Goal: Register for event/course

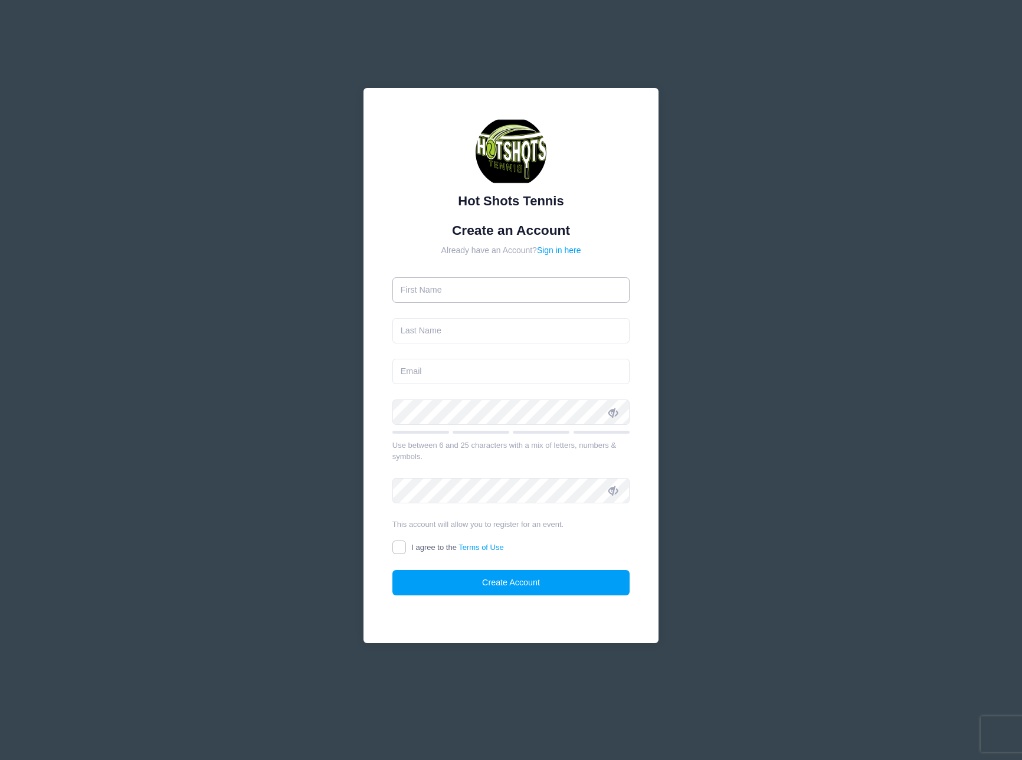
click at [486, 297] on input "text" at bounding box center [511, 289] width 238 height 25
type input "[PERSON_NAME]"
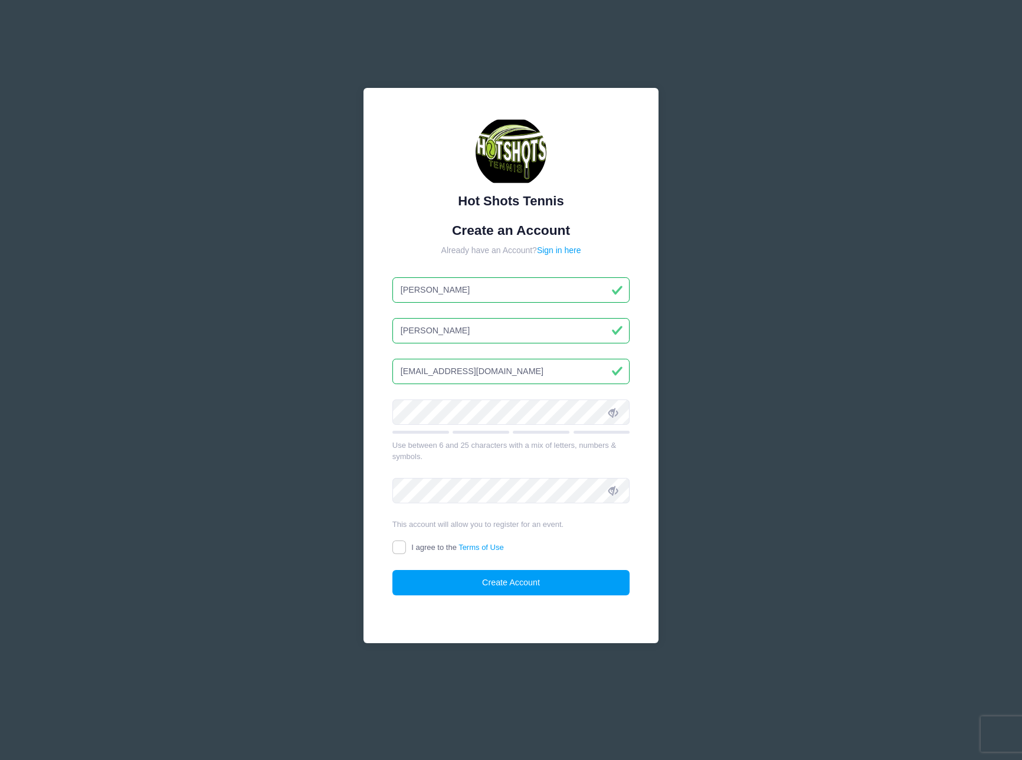
type input "[EMAIL_ADDRESS][DOMAIN_NAME]"
click at [398, 548] on input "I agree to the Terms of Use" at bounding box center [399, 548] width 14 height 14
checkbox input "true"
click at [470, 571] on button "Create Account" at bounding box center [511, 582] width 238 height 25
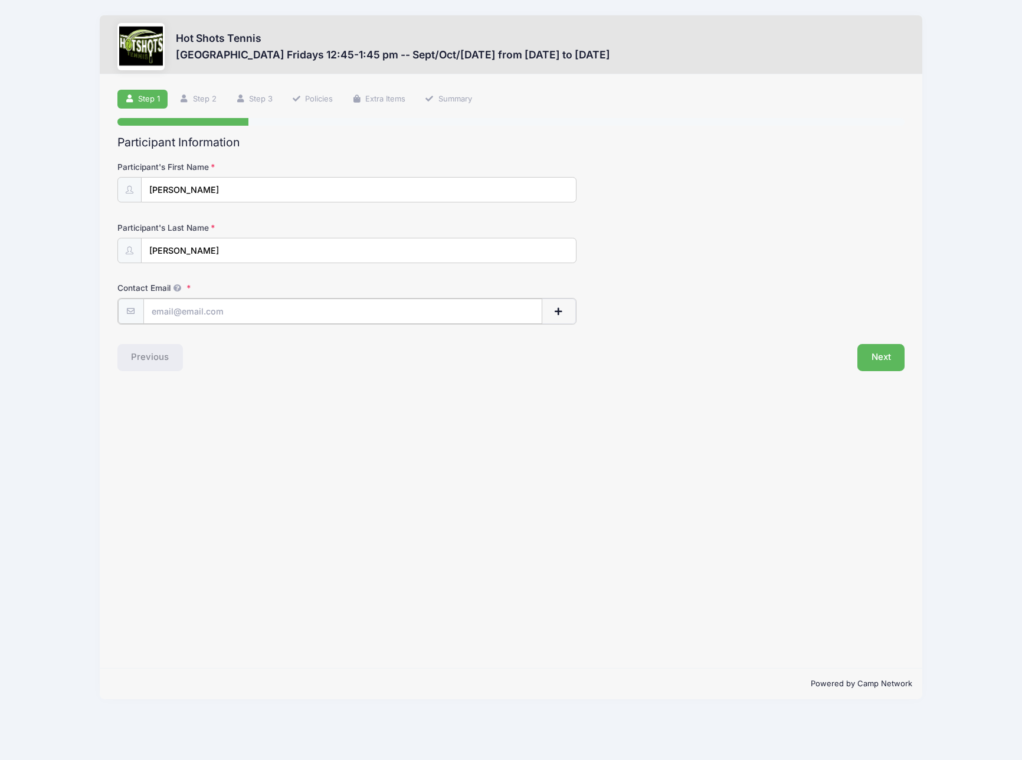
click at [268, 310] on input "Contact Email" at bounding box center [343, 311] width 400 height 25
type input "[EMAIL_ADDRESS][DOMAIN_NAME]"
click at [882, 349] on button "Next" at bounding box center [881, 356] width 48 height 27
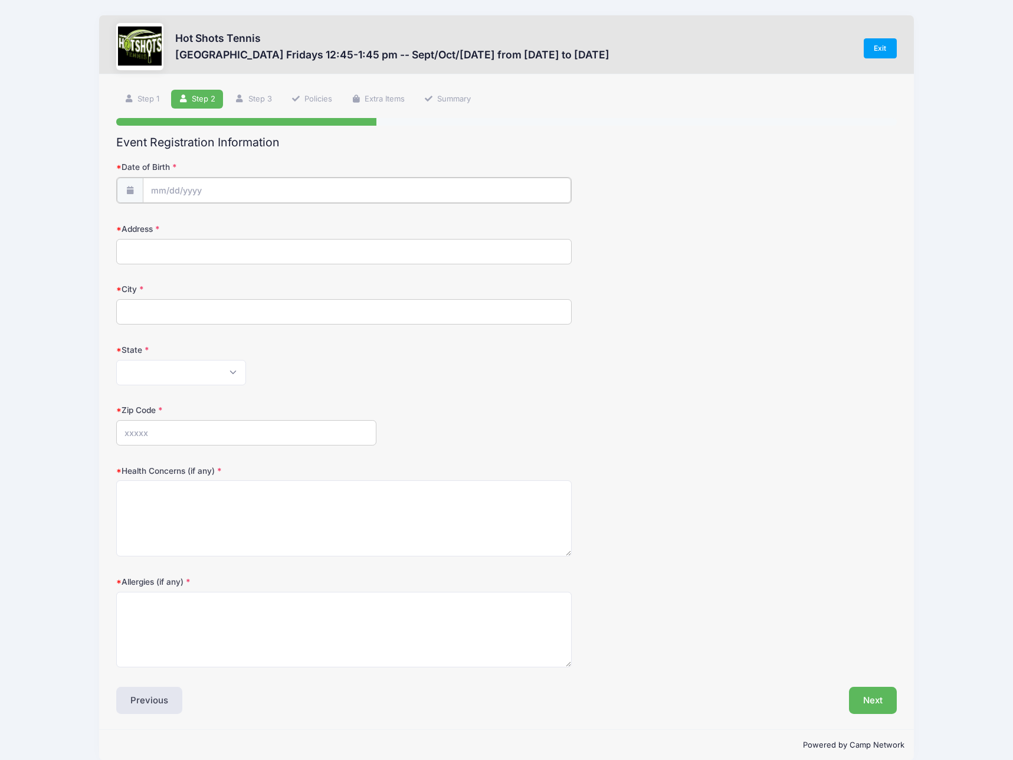
click at [214, 181] on input "Date of Birth" at bounding box center [357, 190] width 428 height 25
click at [291, 221] on icon at bounding box center [291, 222] width 8 height 8
select select "8"
click at [246, 221] on input "2025" at bounding box center [253, 221] width 38 height 18
click at [267, 228] on span at bounding box center [268, 225] width 8 height 9
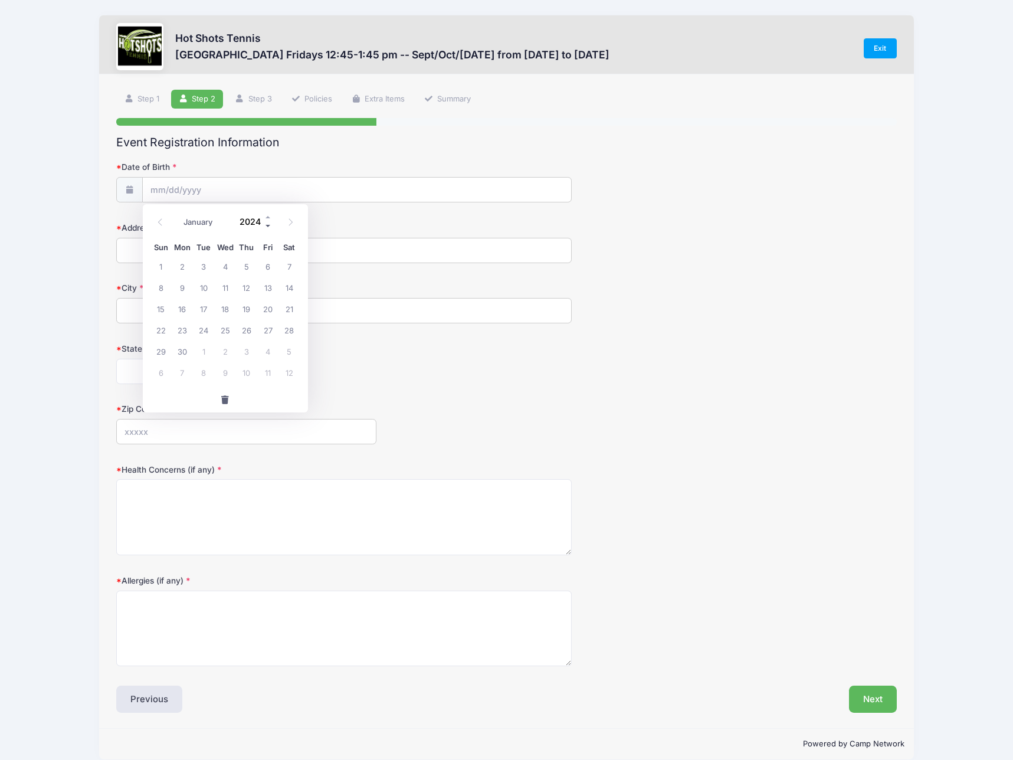
click at [267, 228] on span at bounding box center [268, 225] width 8 height 9
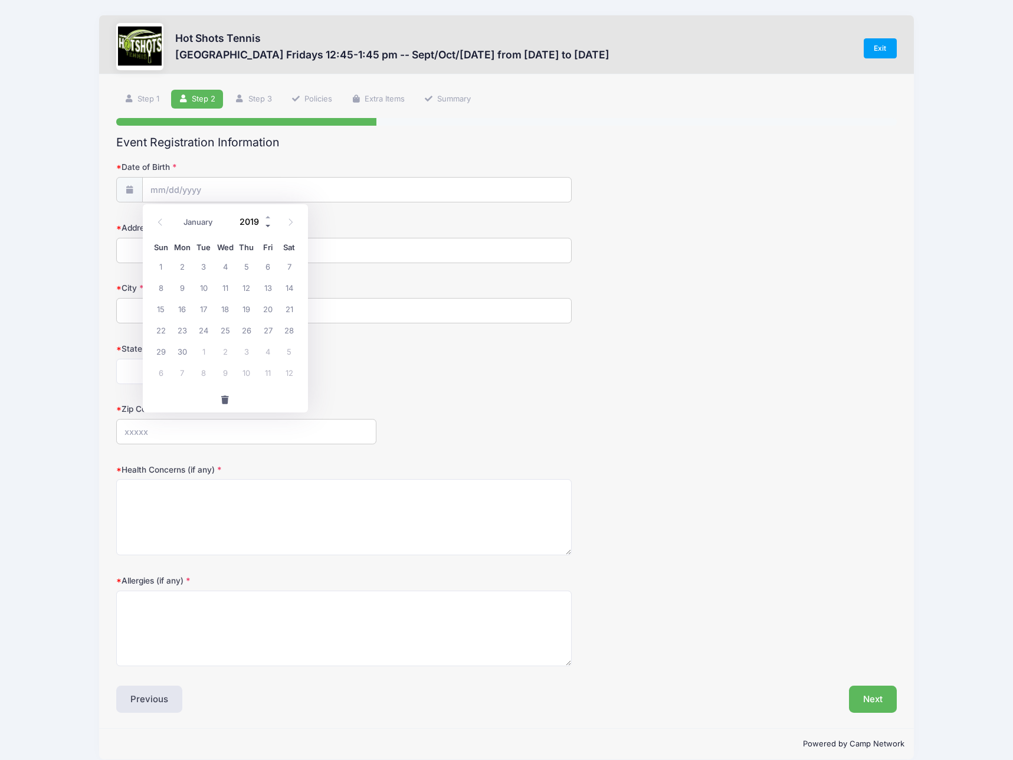
click at [267, 228] on span at bounding box center [268, 225] width 8 height 9
type input "2016"
click at [292, 224] on icon at bounding box center [291, 222] width 8 height 8
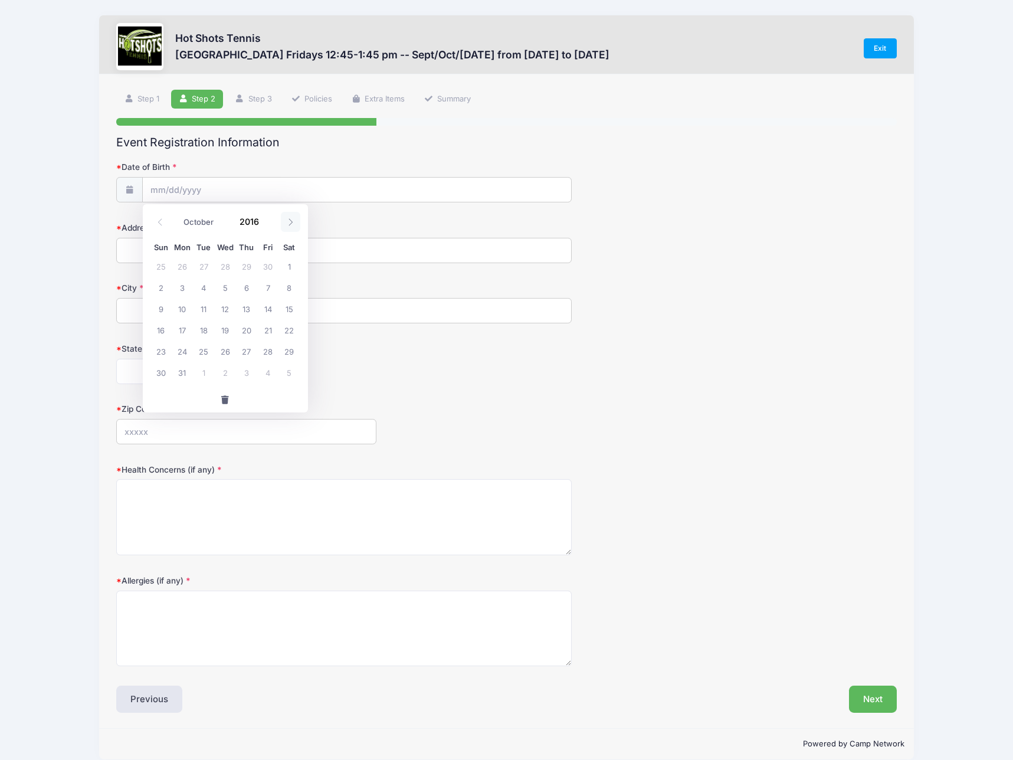
click at [292, 224] on icon at bounding box center [291, 222] width 8 height 8
select select "10"
click at [186, 309] on span "14" at bounding box center [182, 308] width 21 height 21
type input "[DATE]"
click at [186, 256] on input "Address" at bounding box center [343, 250] width 455 height 25
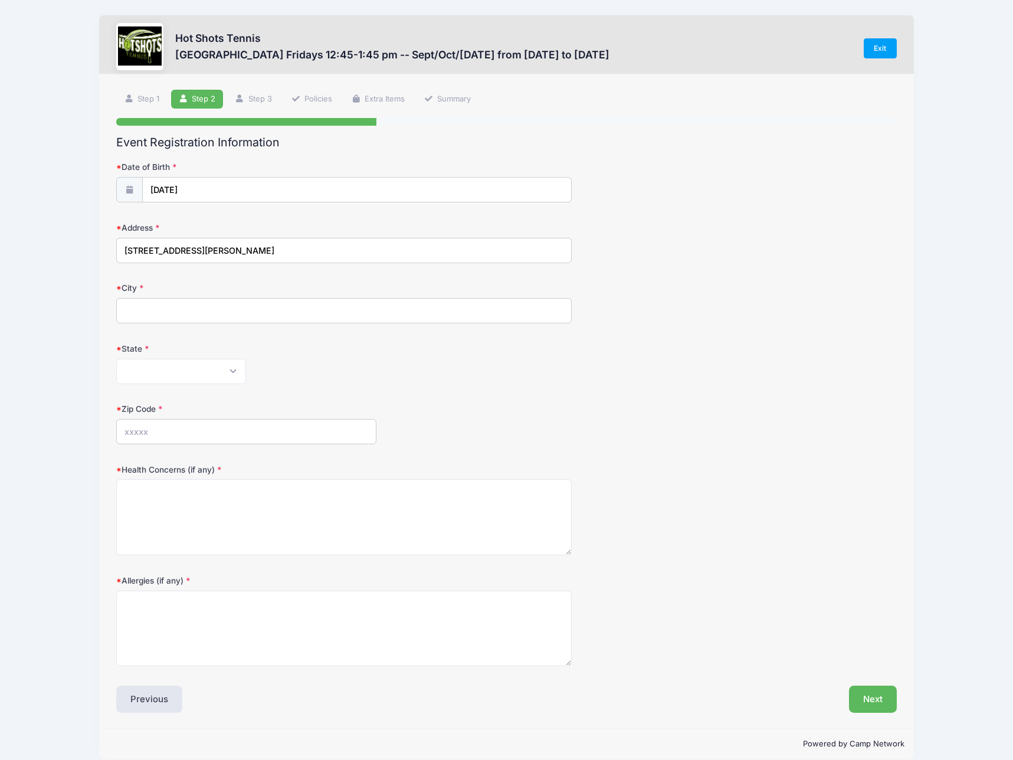
type input "[STREET_ADDRESS][PERSON_NAME]"
type input "[GEOGRAPHIC_DATA]"
select select "CA"
type input "90278"
type textarea "no"
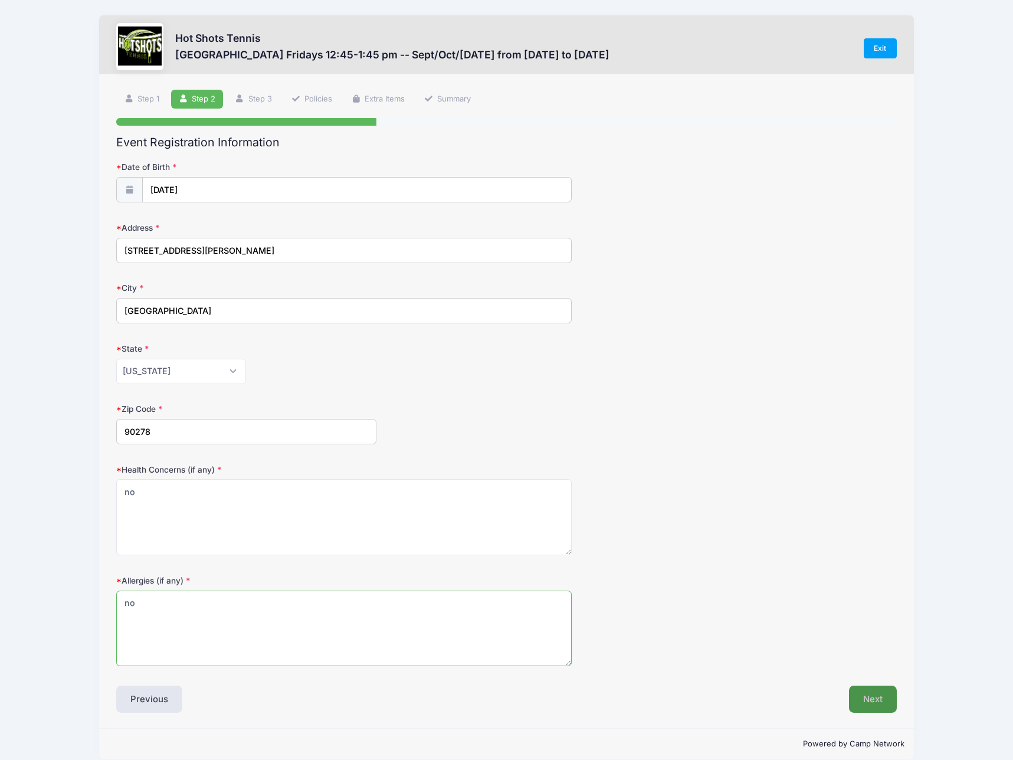
type textarea "no"
click at [870, 697] on button "Next" at bounding box center [873, 699] width 48 height 27
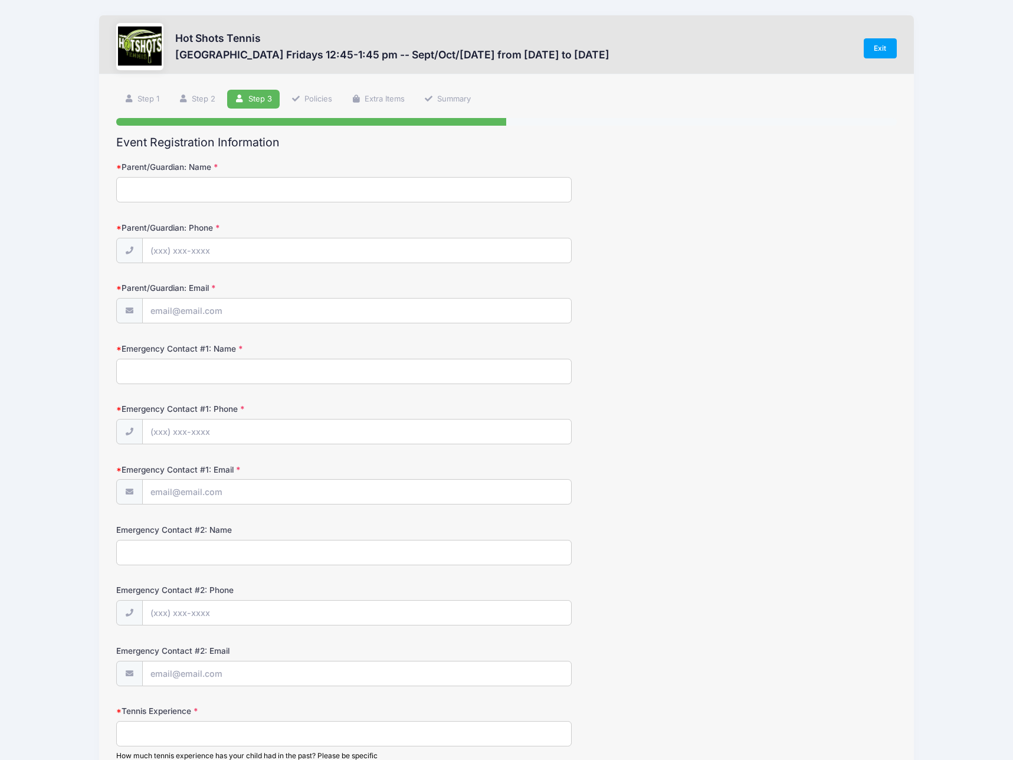
click at [339, 185] on input "Parent/Guardian: Name" at bounding box center [343, 189] width 455 height 25
type input "[PERSON_NAME]"
type input "[PHONE_NUMBER]"
type input "[EMAIL_ADDRESS][DOMAIN_NAME]"
type input "[PERSON_NAME]"
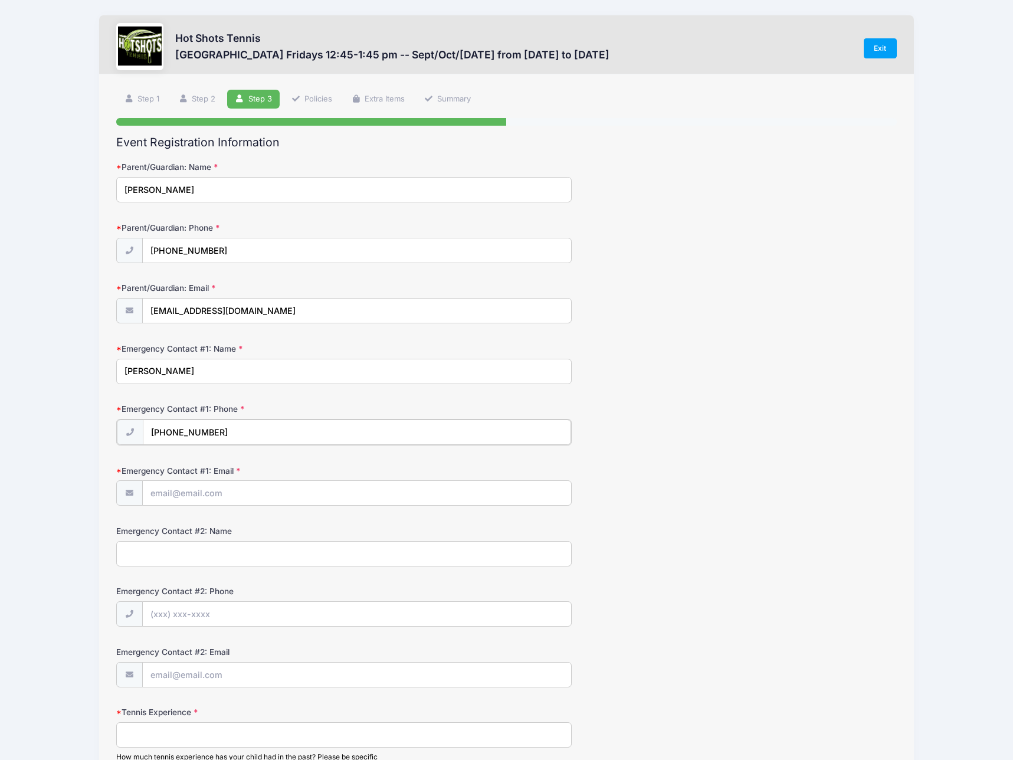
type input "[PHONE_NUMBER]"
type input "[EMAIL_ADDRESS][DOMAIN_NAME]"
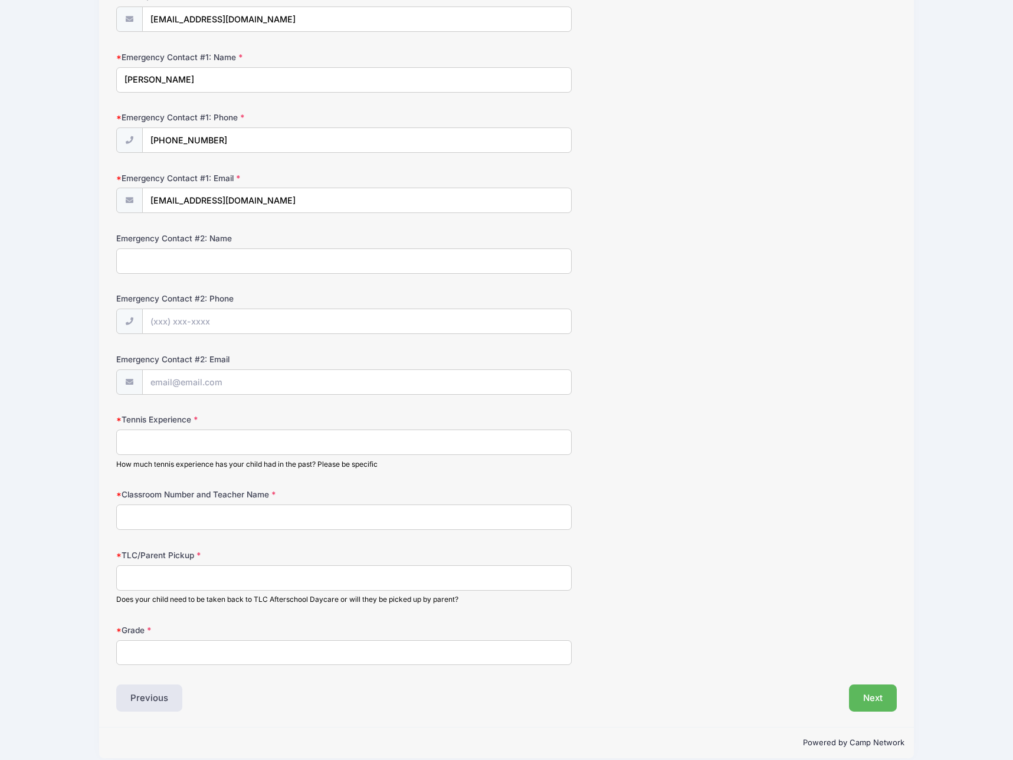
scroll to position [305, 0]
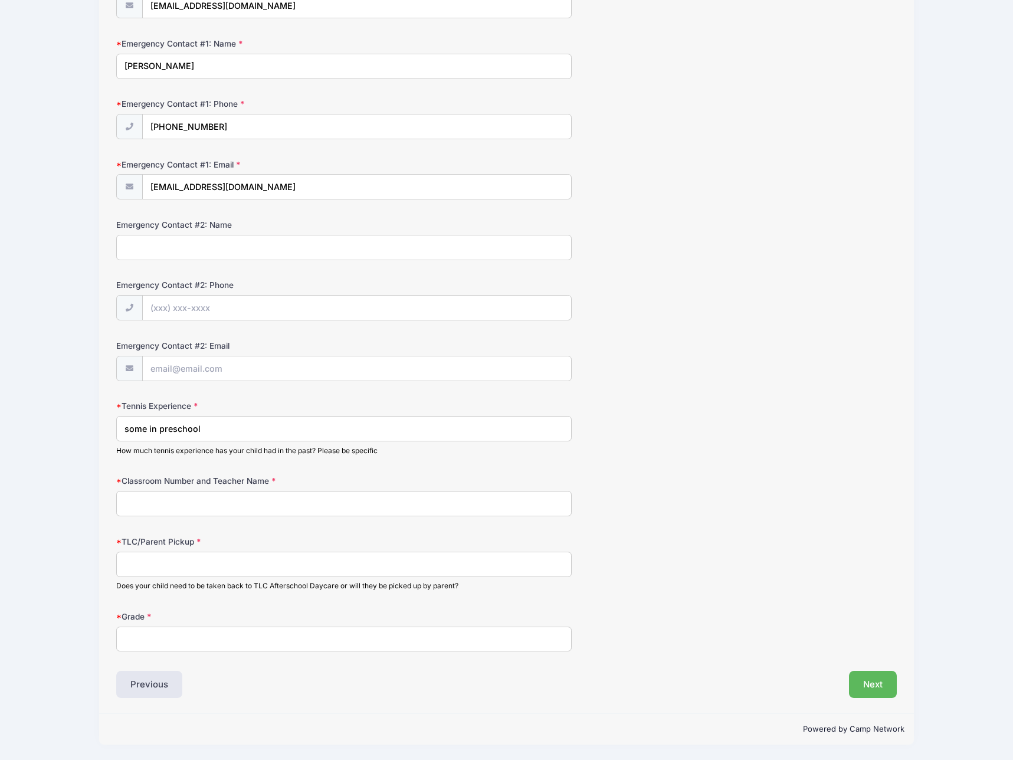
type input "some in preschool"
click at [364, 499] on input "Classroom Number and Teacher Name" at bounding box center [343, 503] width 455 height 25
type input "3B [PERSON_NAME]"
click at [183, 568] on input "TLC/Parent Pickup" at bounding box center [343, 564] width 455 height 25
type input "E"
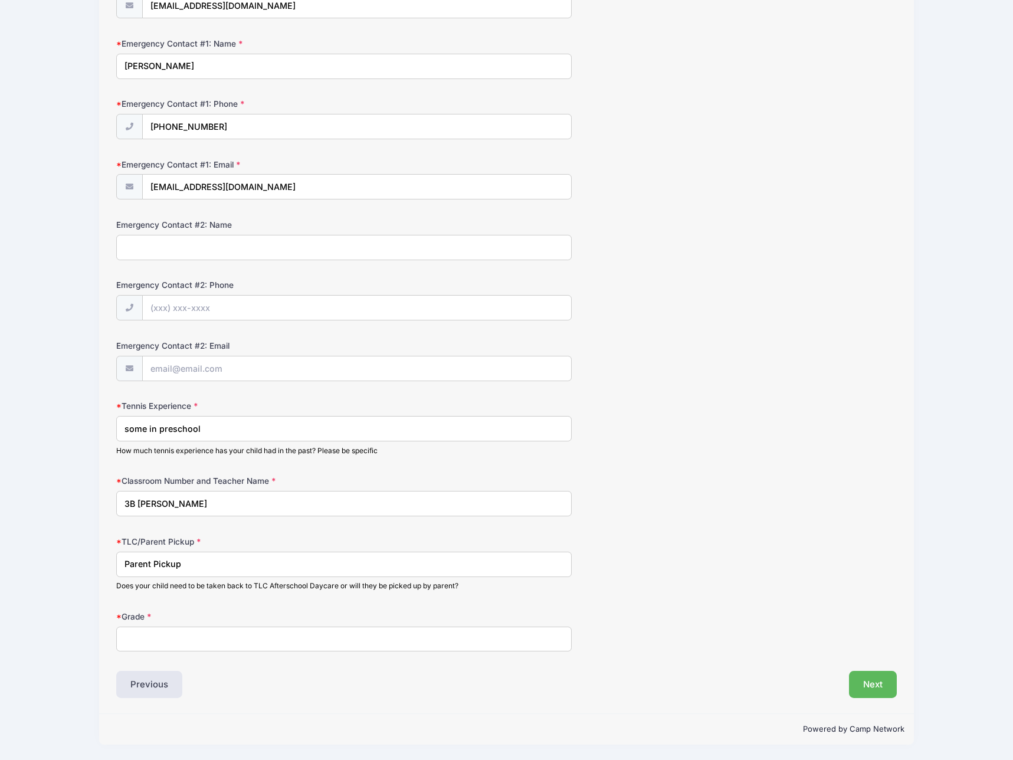
type input "Parent Pickup"
click at [228, 639] on input "Grade" at bounding box center [343, 639] width 455 height 25
type input "3rd"
click at [857, 686] on button "Next" at bounding box center [873, 684] width 48 height 27
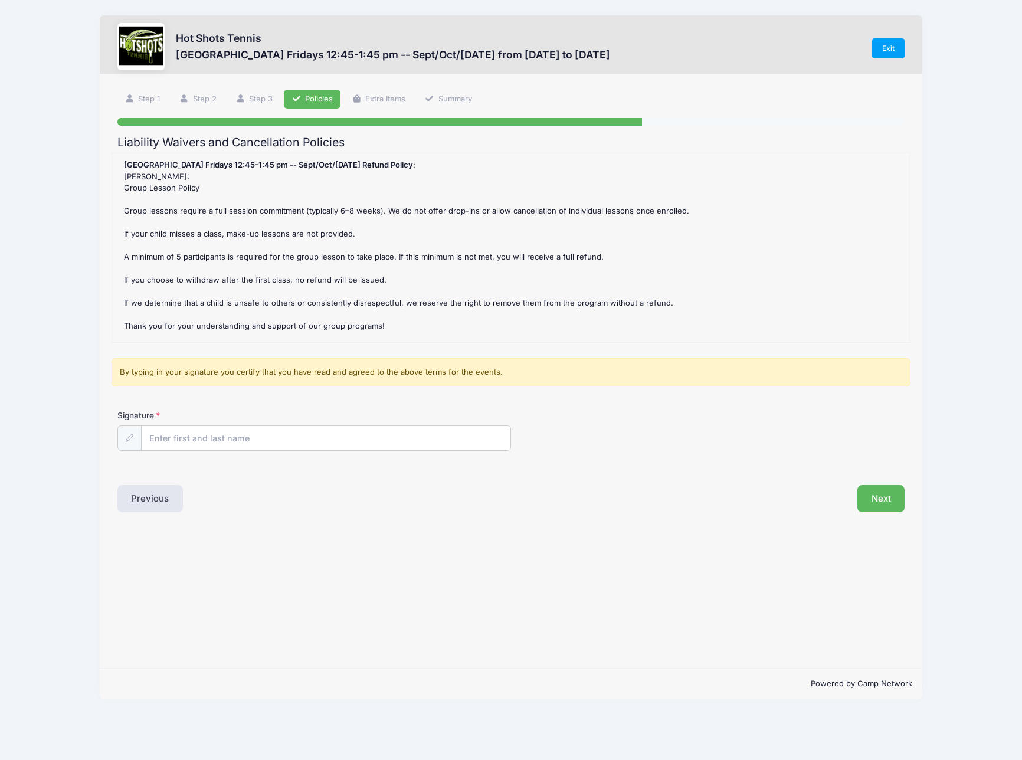
scroll to position [0, 0]
click at [292, 436] on input "Signature" at bounding box center [326, 438] width 369 height 25
type input "[PERSON_NAME]"
click at [883, 500] on button "Next" at bounding box center [881, 498] width 48 height 27
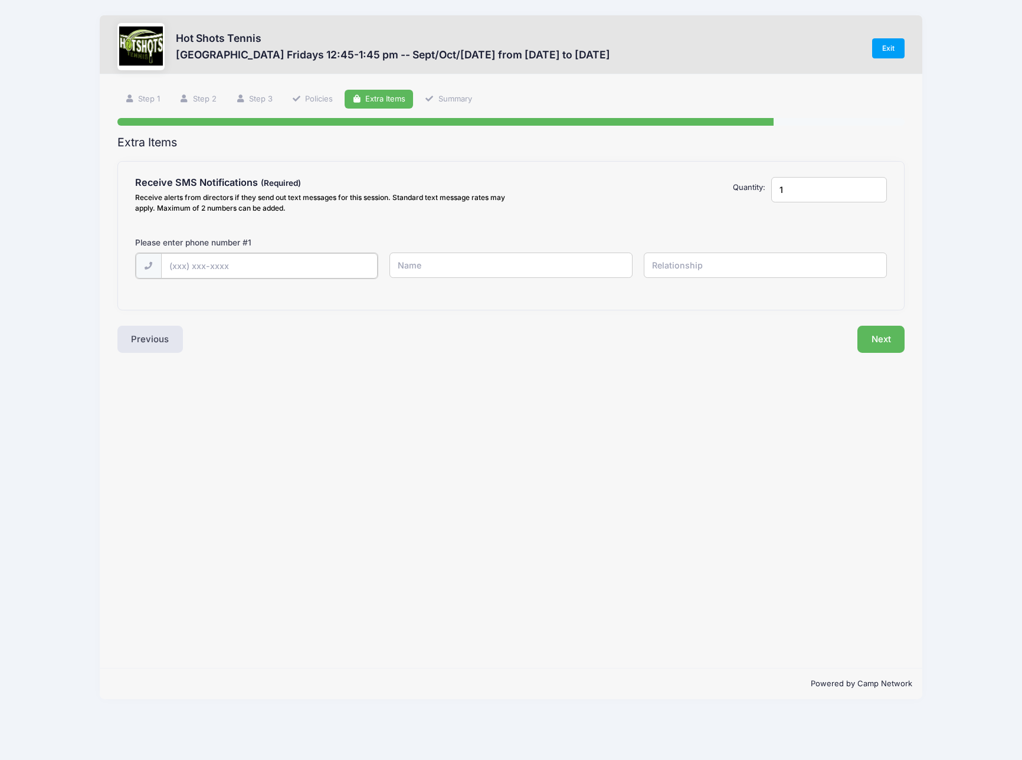
click at [0, 0] on input "text" at bounding box center [0, 0] width 0 height 0
type input "[PHONE_NUMBER]"
type input "[PERSON_NAME]"
type input "Father"
click at [896, 335] on button "Next" at bounding box center [881, 338] width 48 height 27
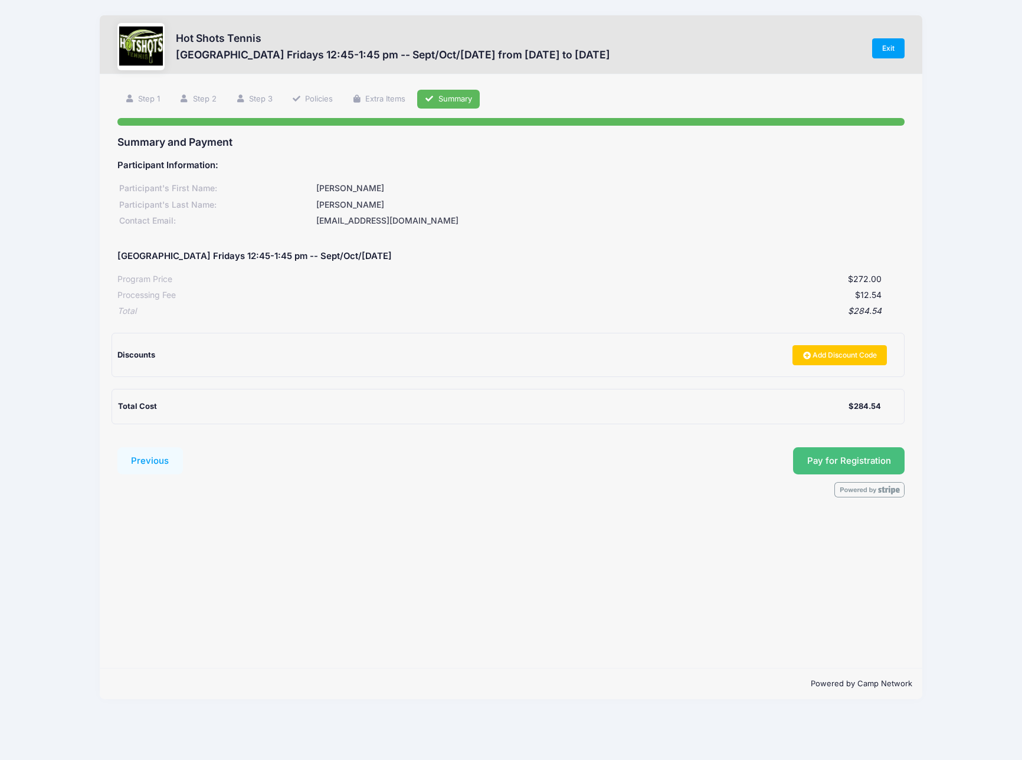
click at [814, 455] on button "Pay for Registration" at bounding box center [849, 460] width 112 height 27
